Goal: Task Accomplishment & Management: Manage account settings

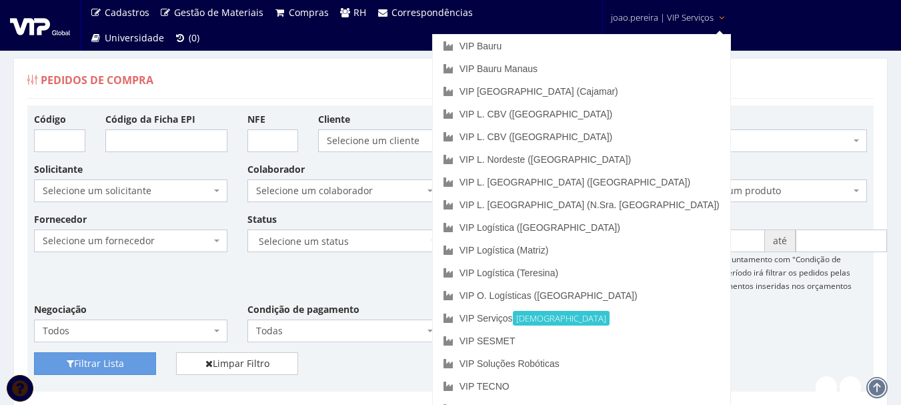
click at [697, 13] on span "joao.pereira | VIP Serviços" at bounding box center [662, 17] width 103 height 13
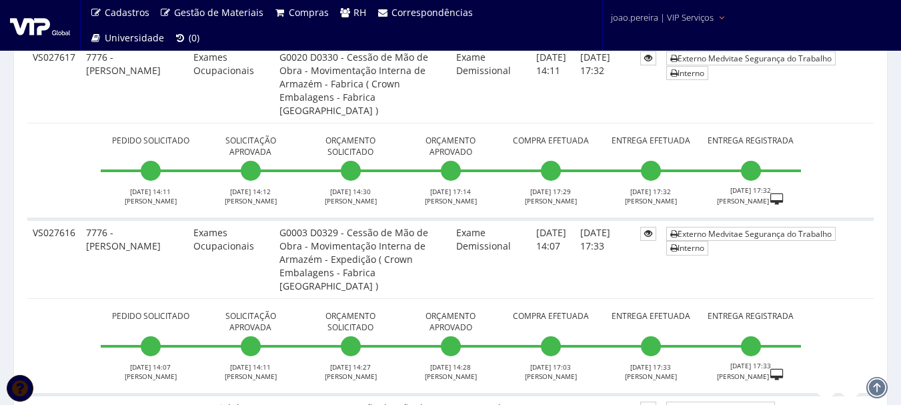
click at [702, 17] on span "joao.pereira | VIP Serviços" at bounding box center [662, 17] width 103 height 13
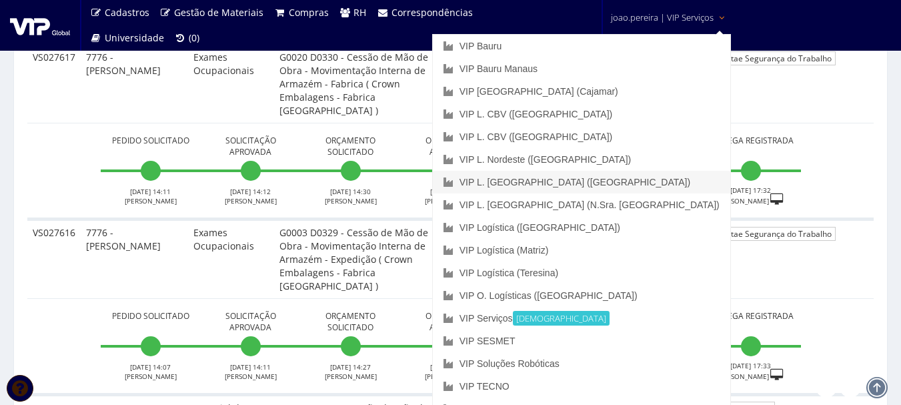
click at [662, 179] on link "VIP L. [GEOGRAPHIC_DATA] ([GEOGRAPHIC_DATA])" at bounding box center [582, 182] width 298 height 23
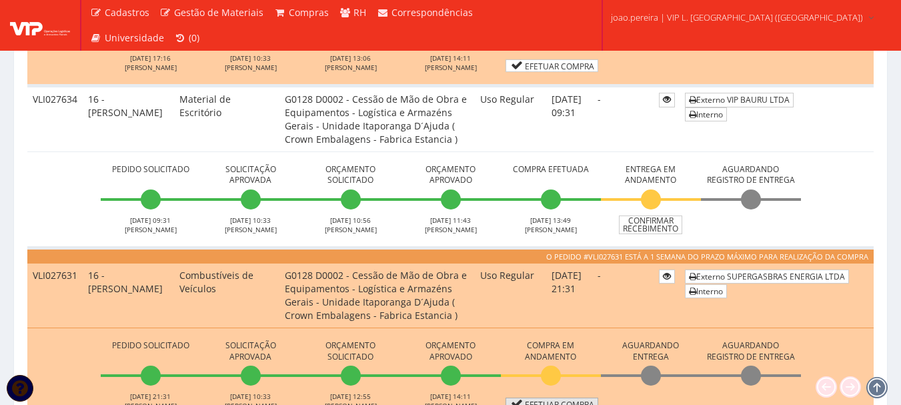
scroll to position [534, 0]
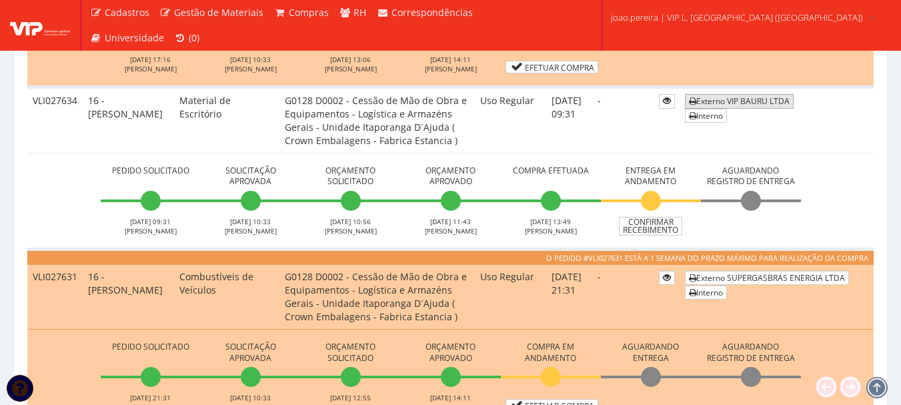
click at [752, 99] on link "Externo VIP BAURU LTDA" at bounding box center [739, 101] width 109 height 14
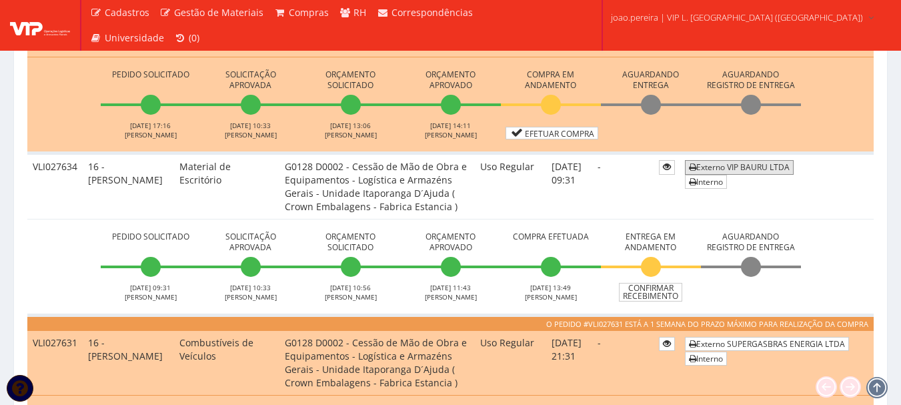
scroll to position [467, 0]
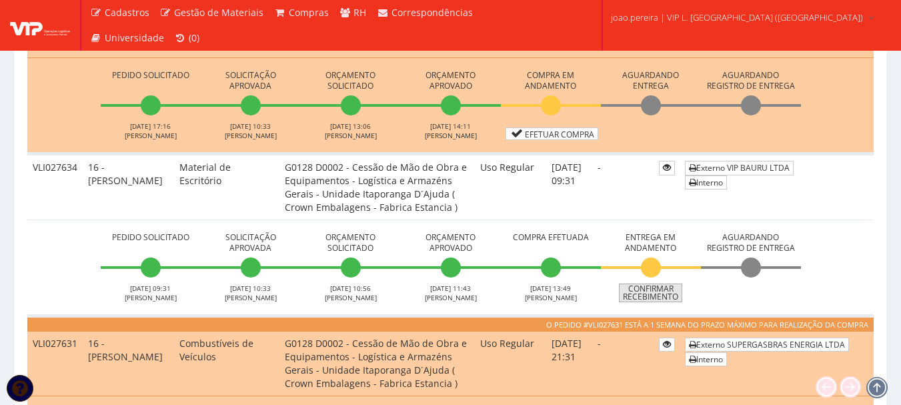
click at [662, 296] on link "Confirmar Recebimento" at bounding box center [650, 293] width 63 height 19
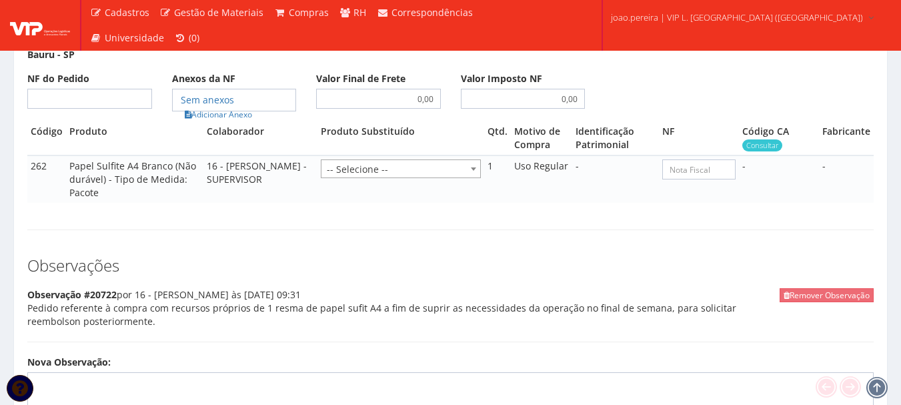
scroll to position [667, 0]
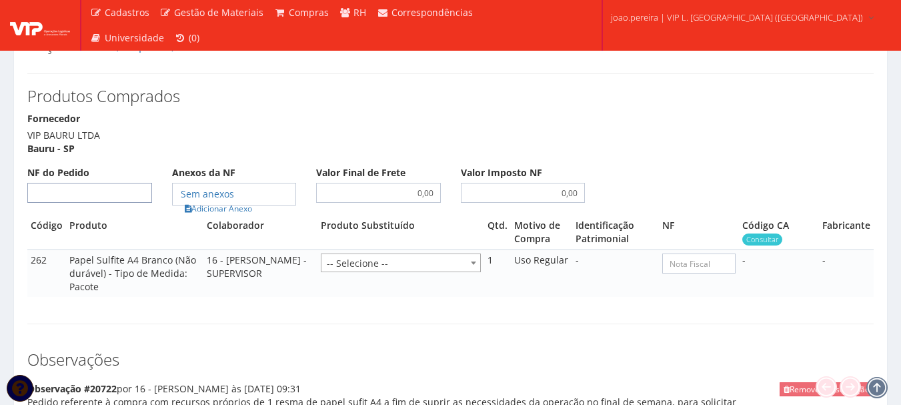
click at [77, 183] on input "NF do Pedido" at bounding box center [89, 193] width 125 height 20
type input "00"
click at [234, 215] on th "Colaborador" at bounding box center [259, 232] width 113 height 34
click at [234, 201] on link "Adicionar Anexo" at bounding box center [218, 208] width 75 height 14
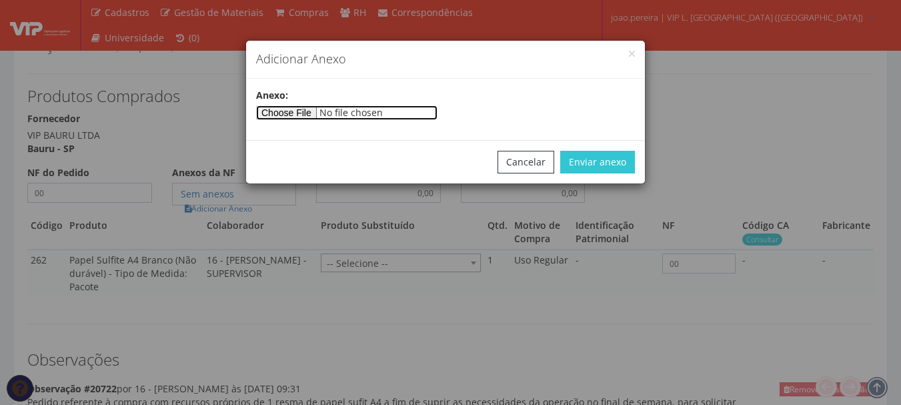
click at [308, 106] on input"] "file" at bounding box center [346, 112] width 181 height 15
type input"] "C:\fakepath\PEDIDOS SEM NOTA FISCAL Mister [PERSON_NAME].docx"
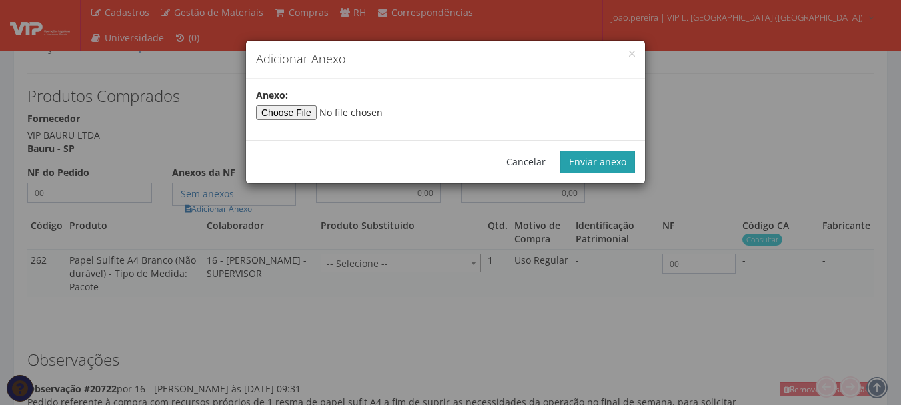
click at [596, 157] on button "Enviar anexo" at bounding box center [597, 162] width 75 height 23
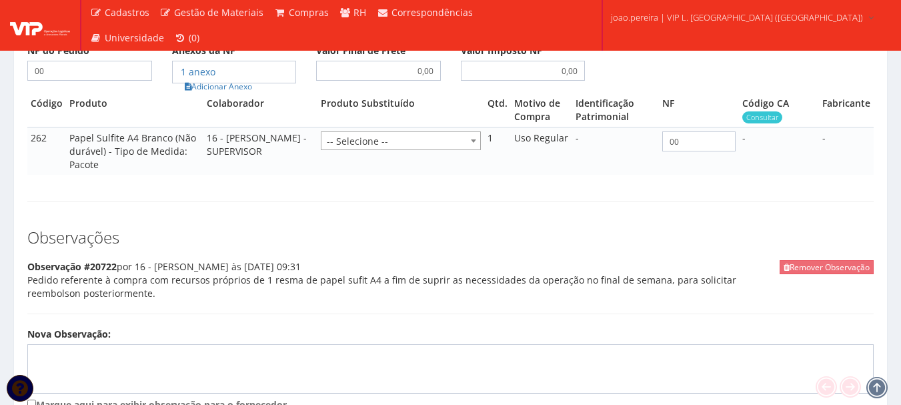
scroll to position [921, 0]
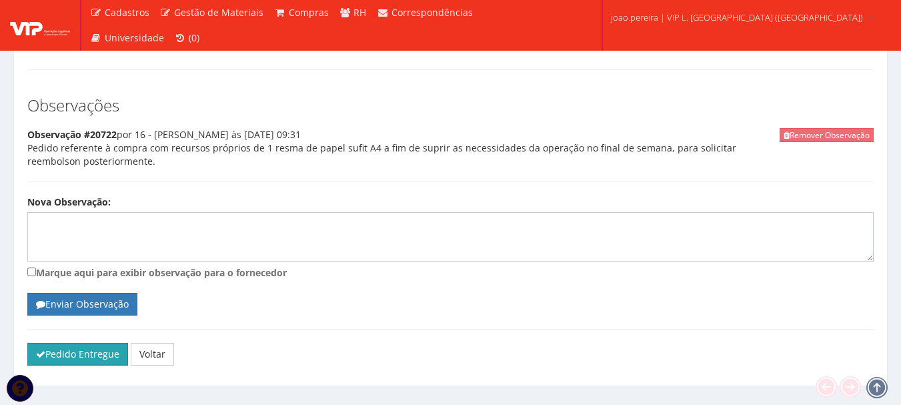
click at [63, 343] on button "Pedido Entregue" at bounding box center [77, 354] width 101 height 23
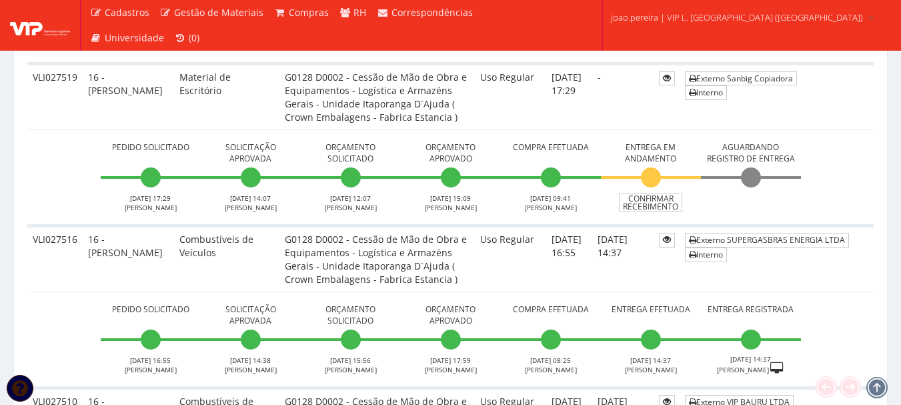
scroll to position [3536, 0]
click at [654, 202] on link "Confirmar Recebimento" at bounding box center [650, 203] width 63 height 19
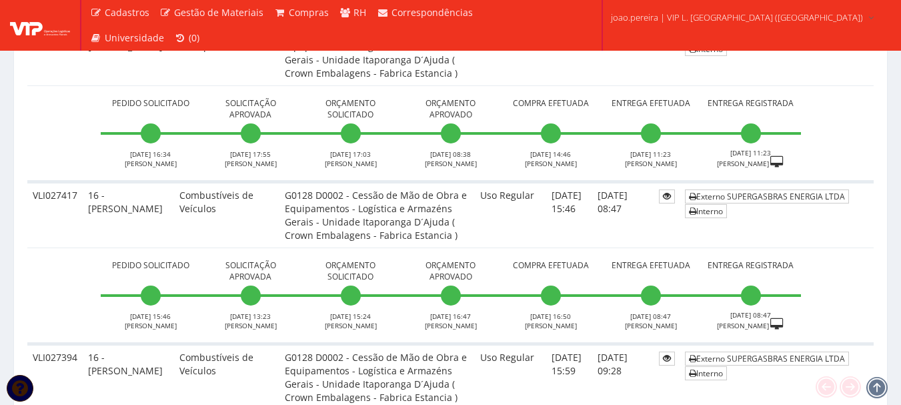
scroll to position [4618, 0]
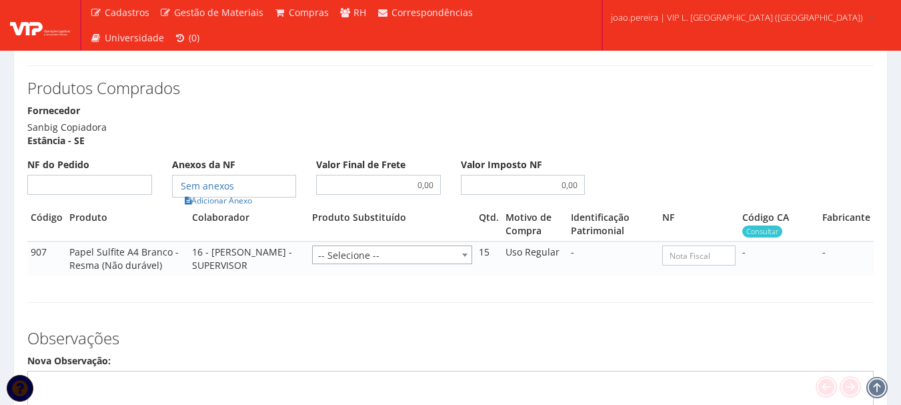
scroll to position [667, 0]
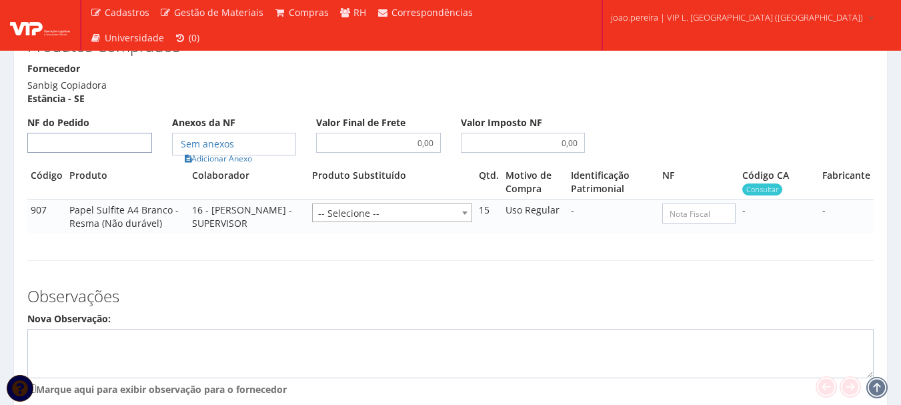
click at [99, 146] on input "NF do Pedido" at bounding box center [89, 143] width 125 height 20
type input "00"
click at [204, 151] on link "Adicionar Anexo" at bounding box center [218, 158] width 75 height 14
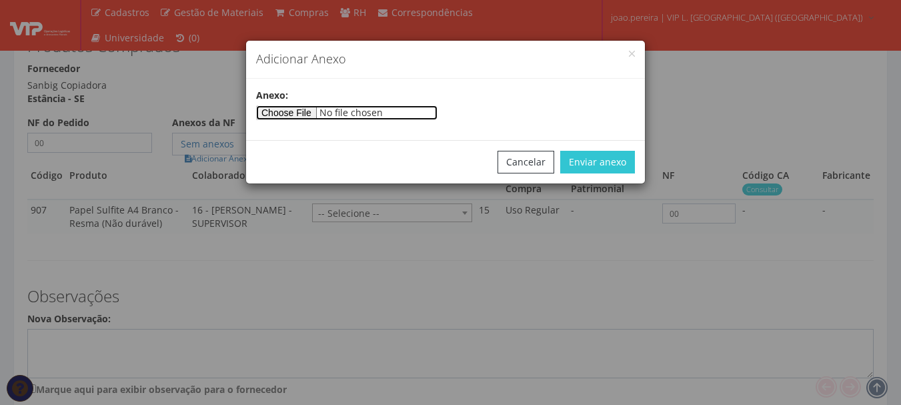
click at [276, 111] on input"] "file" at bounding box center [346, 112] width 181 height 15
type input"] "C:\fakepath\PEDIDOS SEM NOTA FISCAL Mister Beef.docx"
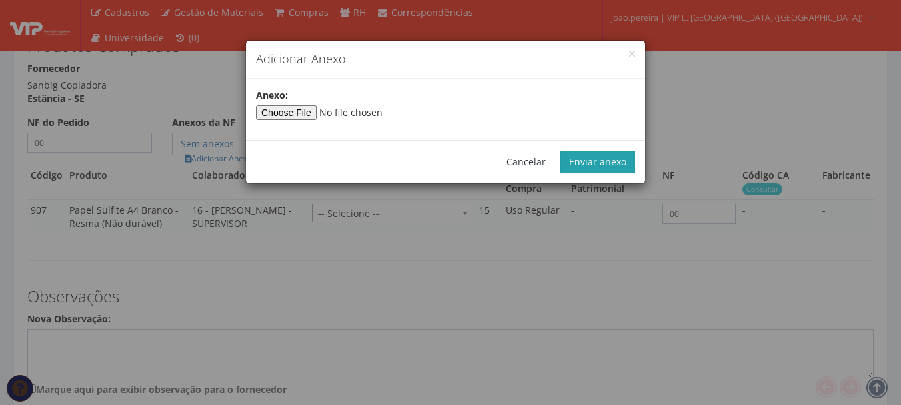
click at [621, 165] on button "Enviar anexo" at bounding box center [597, 162] width 75 height 23
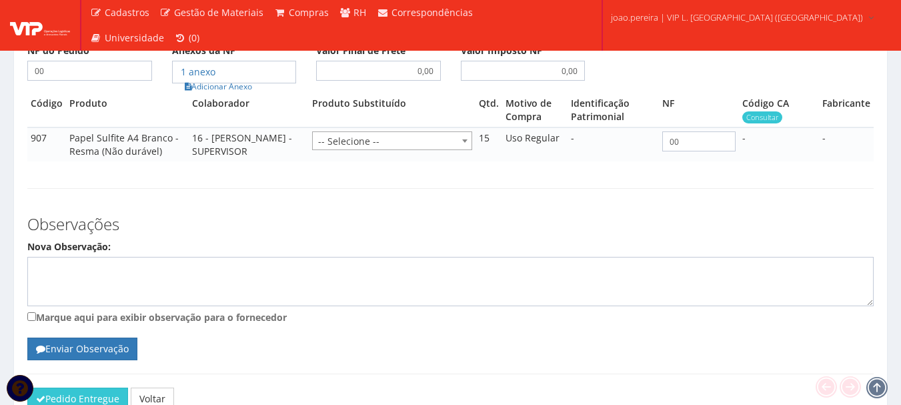
scroll to position [811, 0]
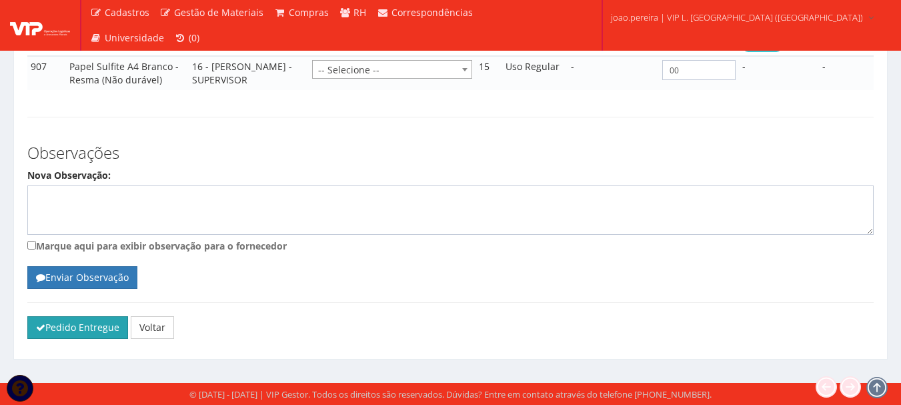
click at [74, 334] on button "Pedido Entregue" at bounding box center [77, 327] width 101 height 23
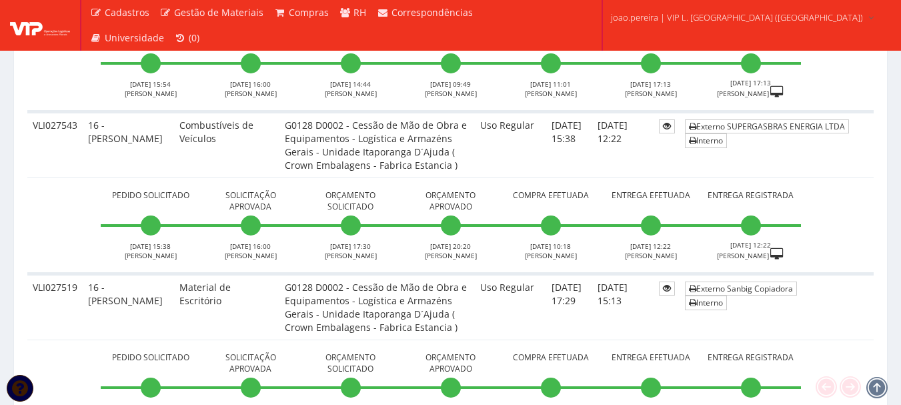
scroll to position [3469, 0]
